Goal: Navigation & Orientation: Find specific page/section

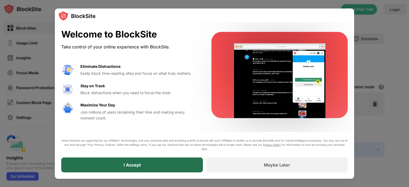
click at [152, 163] on div "I Accept" at bounding box center [132, 165] width 142 height 15
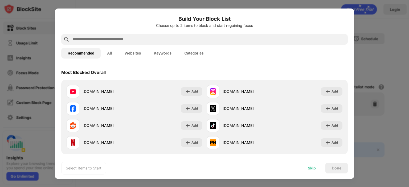
click at [307, 168] on div "Skip" at bounding box center [311, 168] width 21 height 11
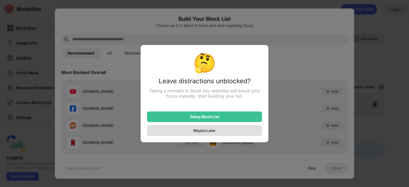
click at [207, 129] on div "Maybe Later" at bounding box center [204, 130] width 22 height 5
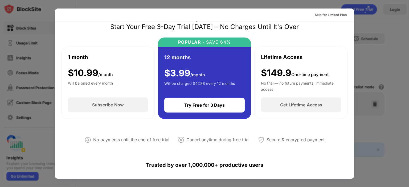
scroll to position [5, 0]
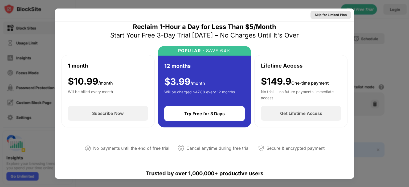
click at [333, 15] on div "Skip for Limited Plan" at bounding box center [331, 14] width 32 height 5
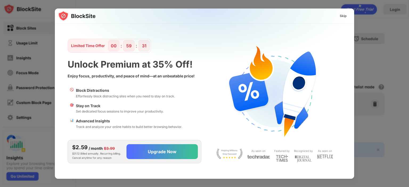
scroll to position [0, 0]
click at [343, 14] on div "Skip" at bounding box center [343, 15] width 7 height 5
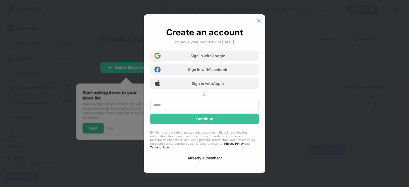
click at [262, 21] on div at bounding box center [258, 20] width 9 height 9
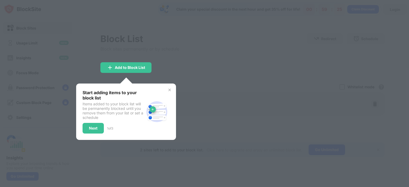
click at [181, 59] on div at bounding box center [204, 93] width 409 height 187
